Goal: Find specific page/section: Find specific page/section

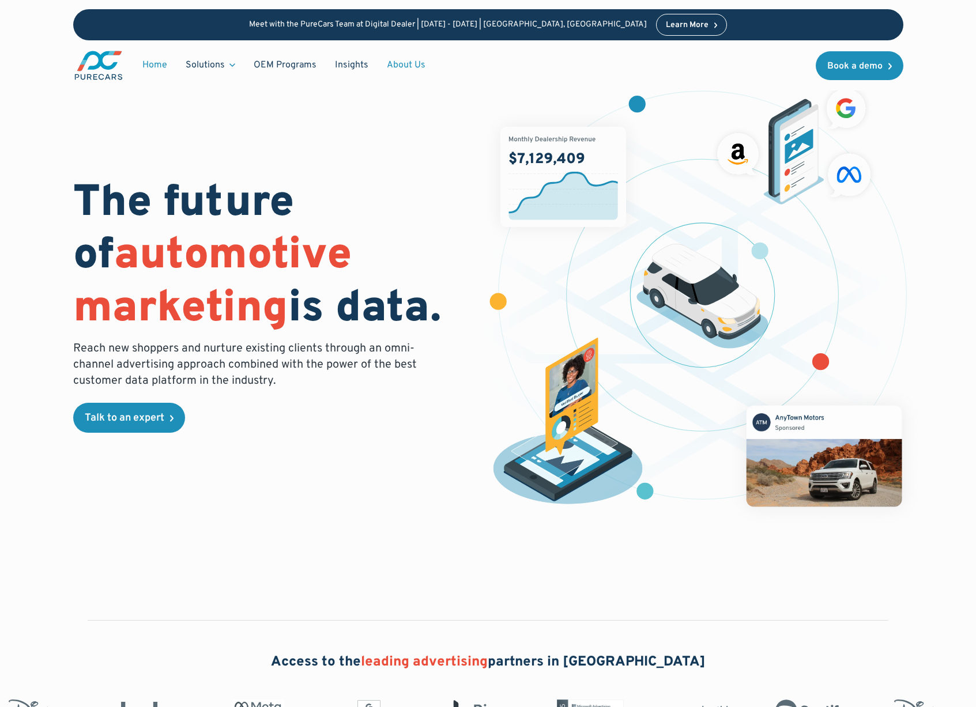
click at [396, 67] on link "About Us" at bounding box center [406, 65] width 57 height 22
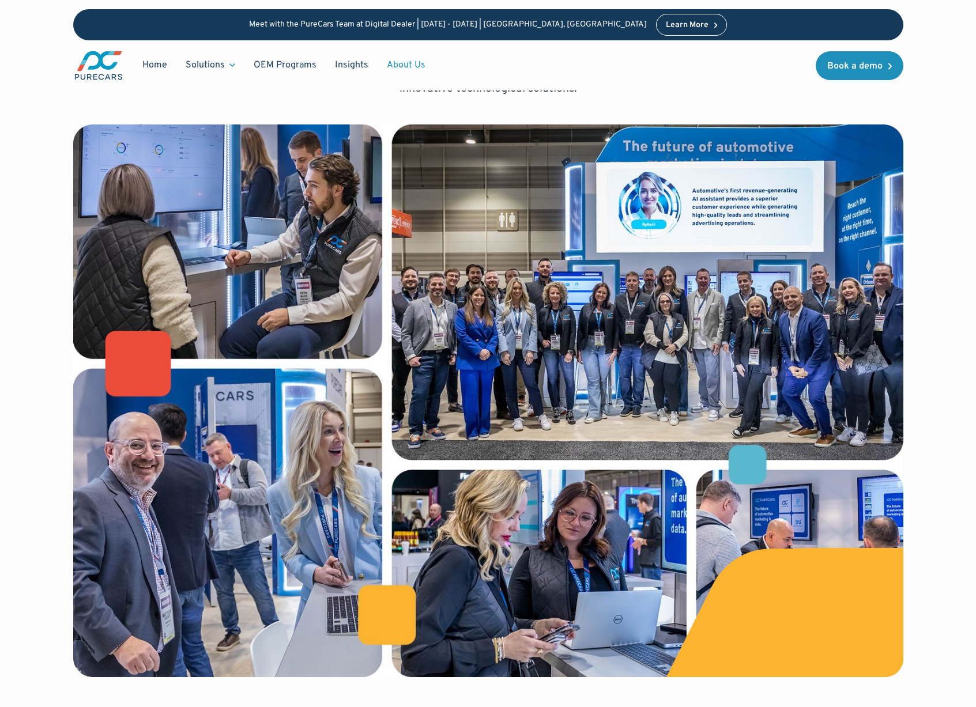
scroll to position [296, 0]
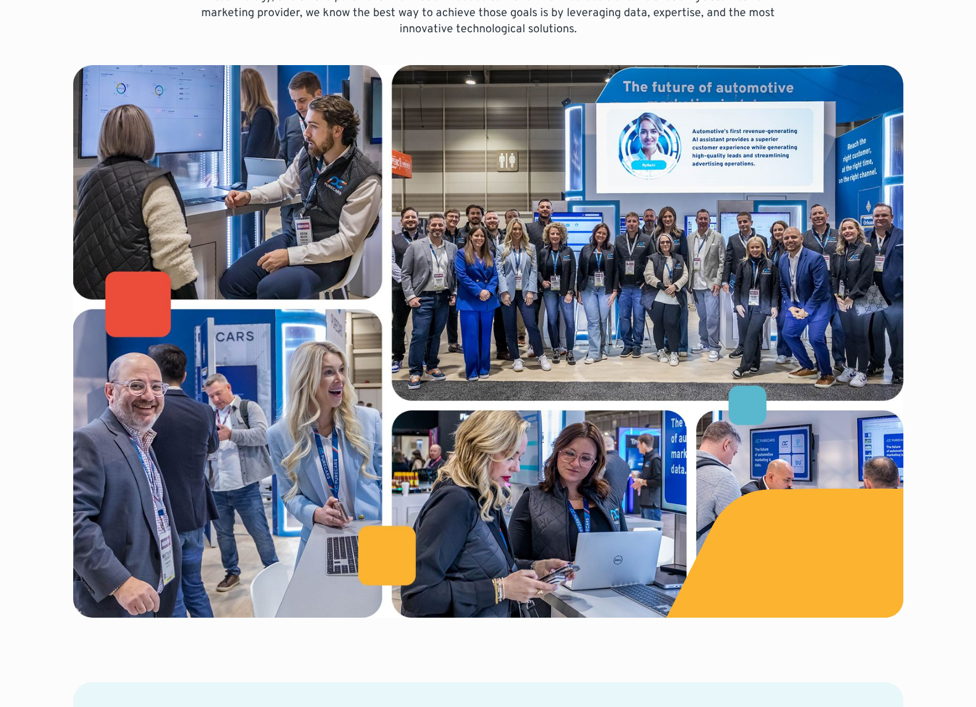
click at [379, 45] on div "Bringing auto dealers and customers together using the most innovative ad techn…" at bounding box center [488, 216] width 830 height 803
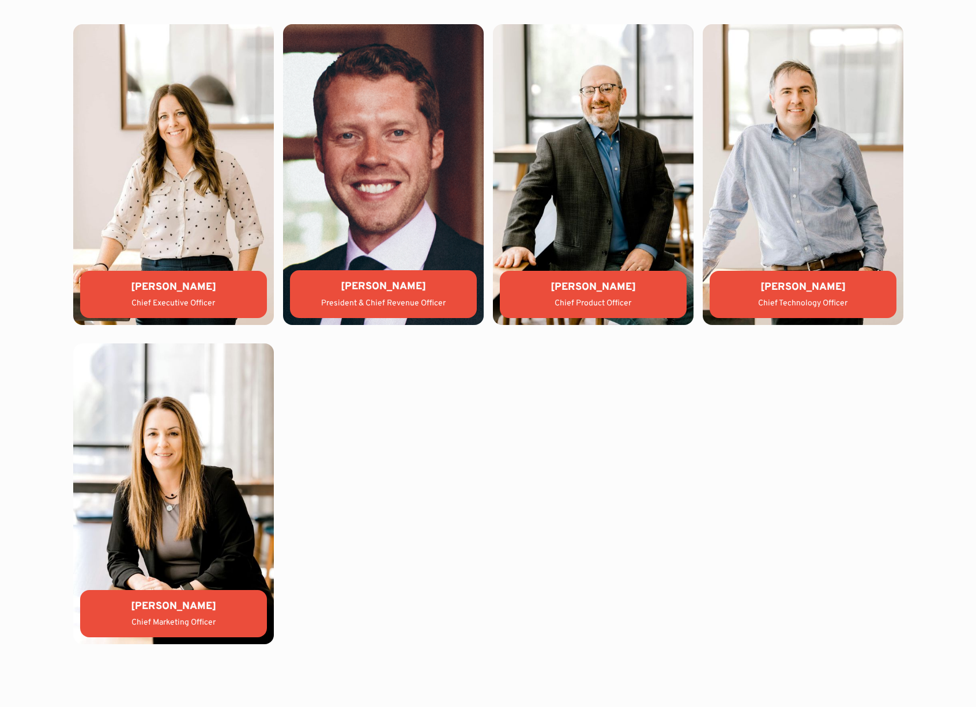
scroll to position [2642, 0]
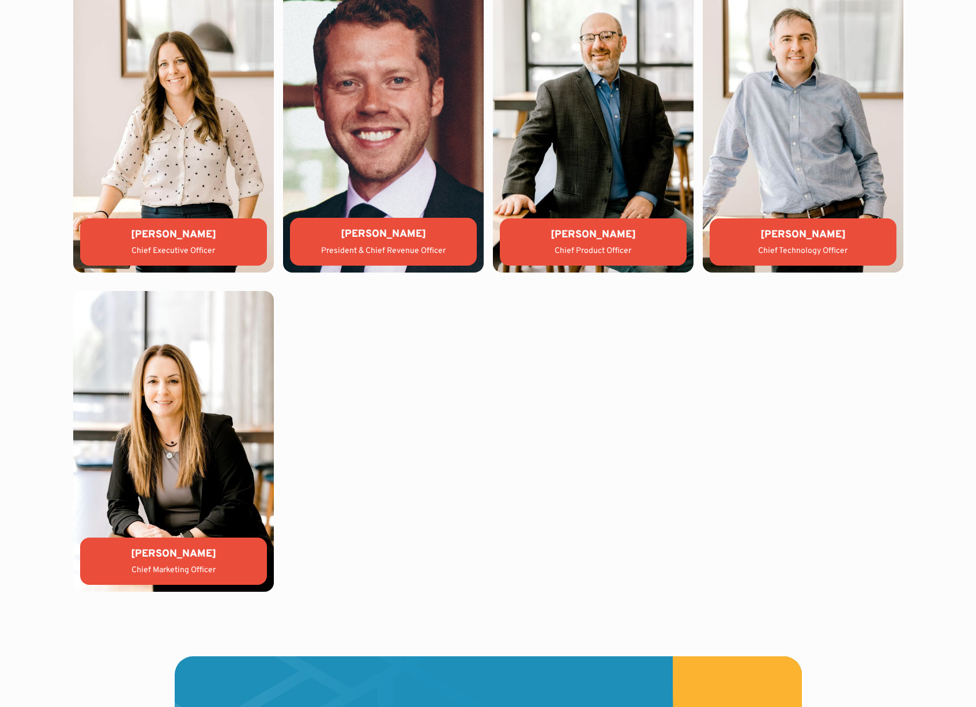
click at [504, 409] on div "[PERSON_NAME] Chief Executive Officer [PERSON_NAME] President & Chief Revenue O…" at bounding box center [488, 282] width 830 height 620
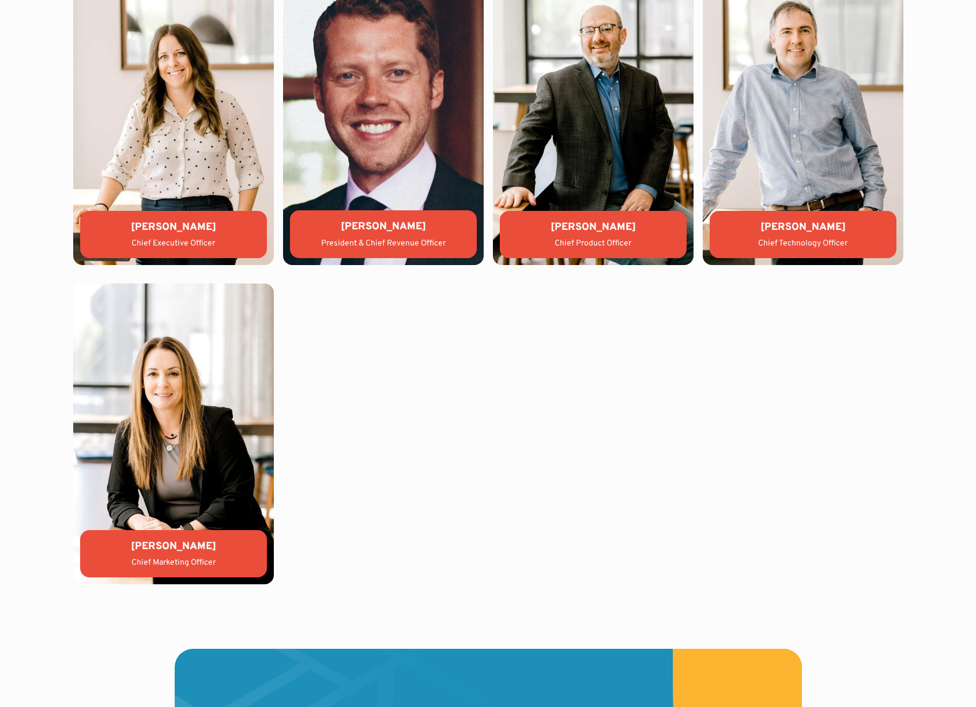
click at [504, 409] on div "[PERSON_NAME] Chief Executive Officer [PERSON_NAME] President & Chief Revenue O…" at bounding box center [488, 274] width 830 height 620
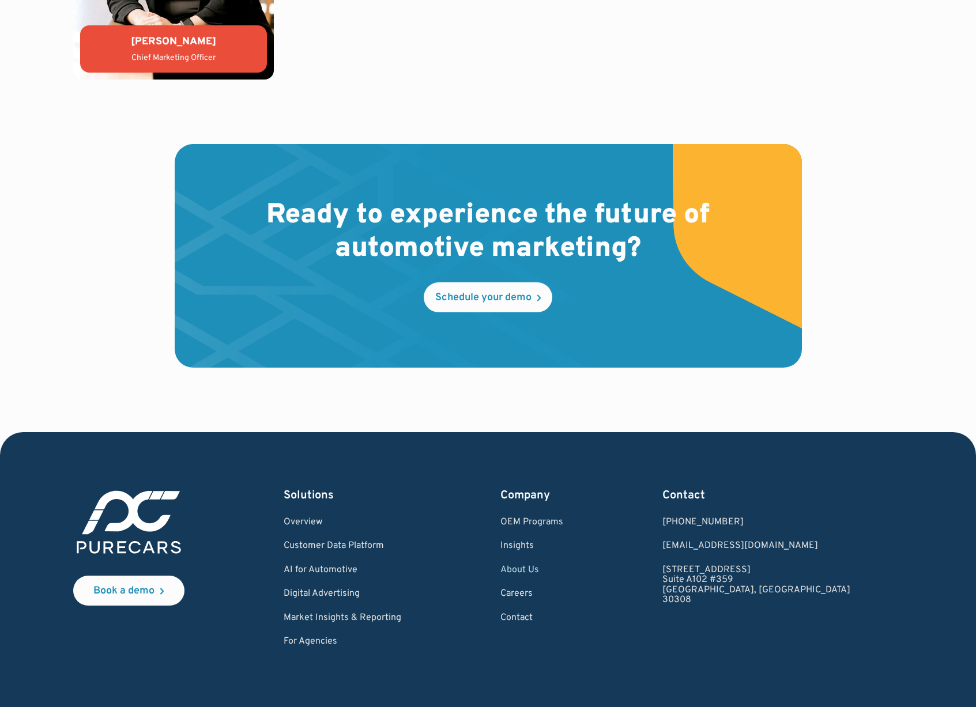
scroll to position [3222, 0]
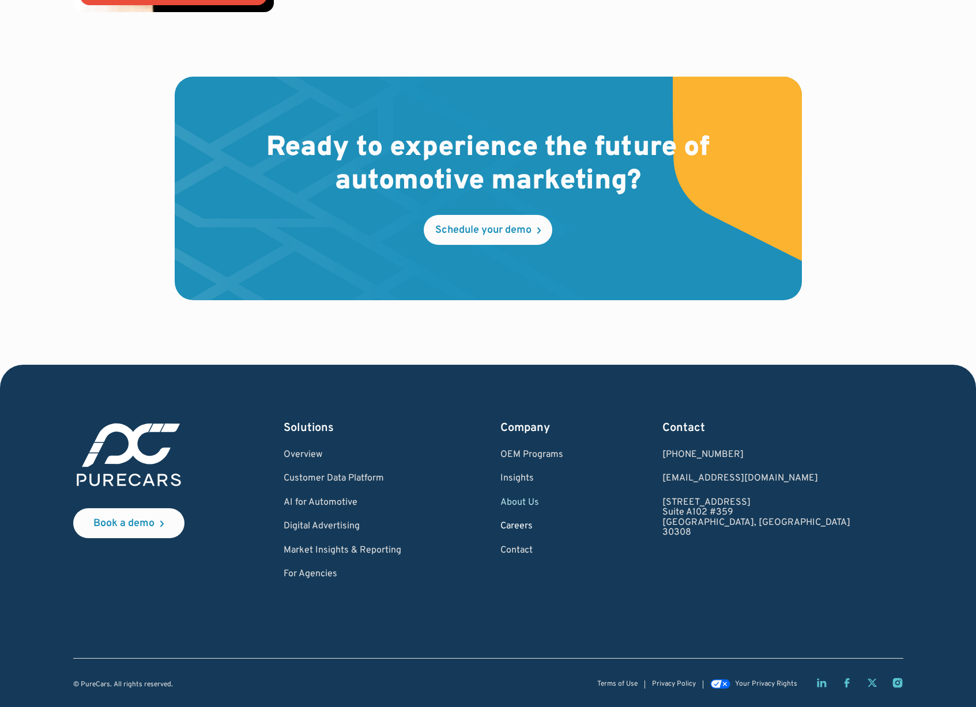
click at [563, 522] on link "Careers" at bounding box center [531, 527] width 63 height 10
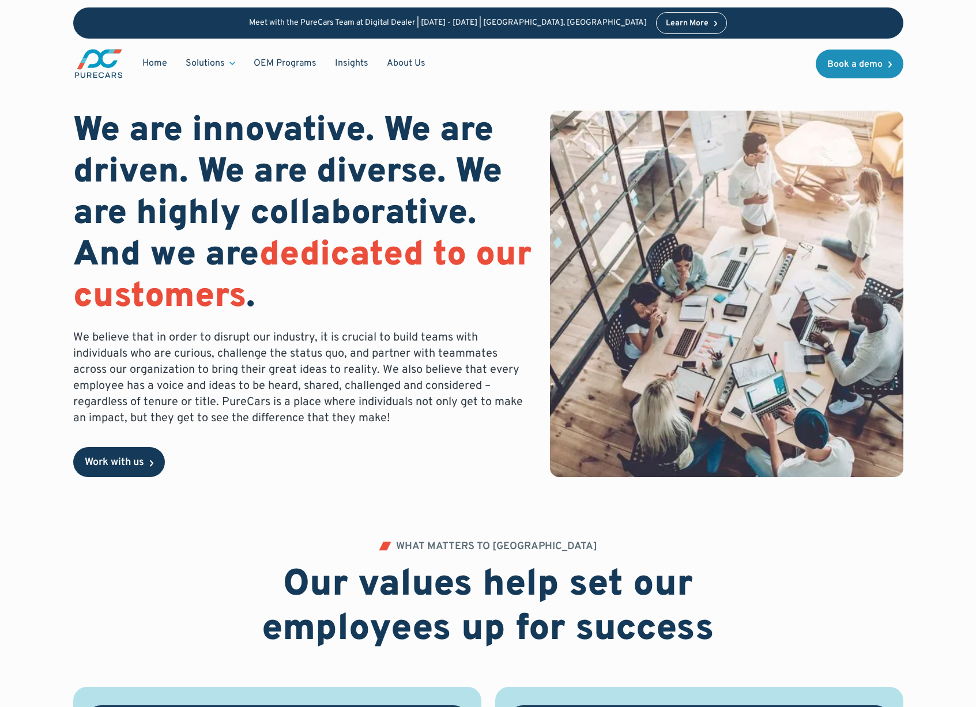
click at [126, 466] on div "Work with us" at bounding box center [114, 463] width 59 height 10
